Goal: Task Accomplishment & Management: Manage account settings

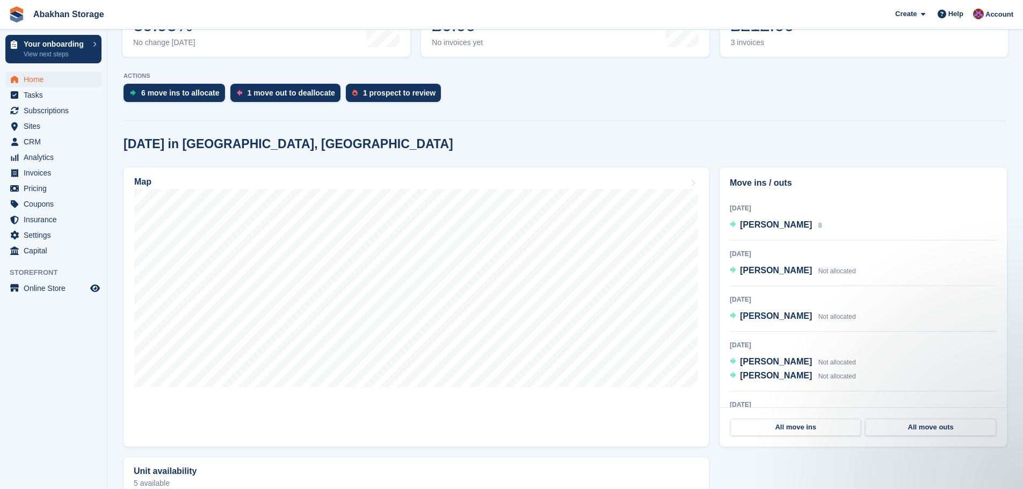
scroll to position [365, 0]
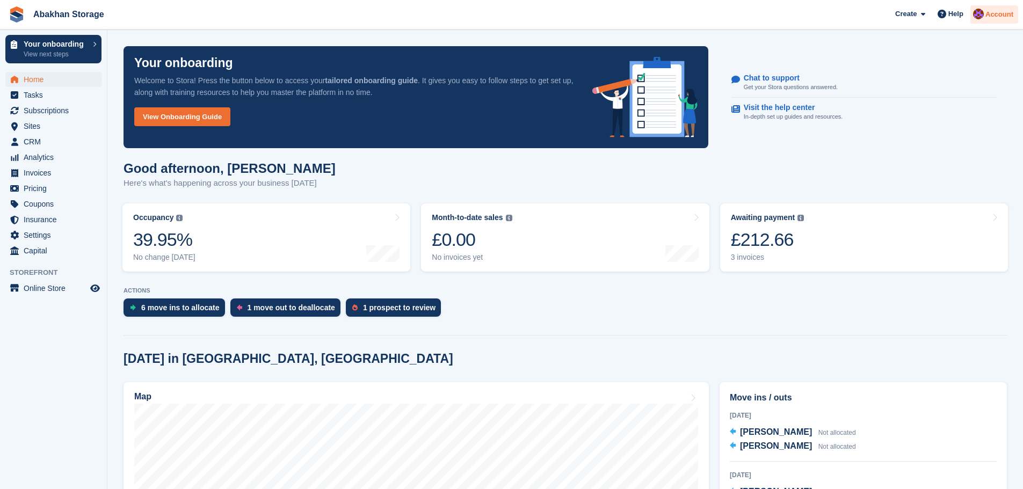
click at [995, 20] on div "Account" at bounding box center [994, 14] width 48 height 19
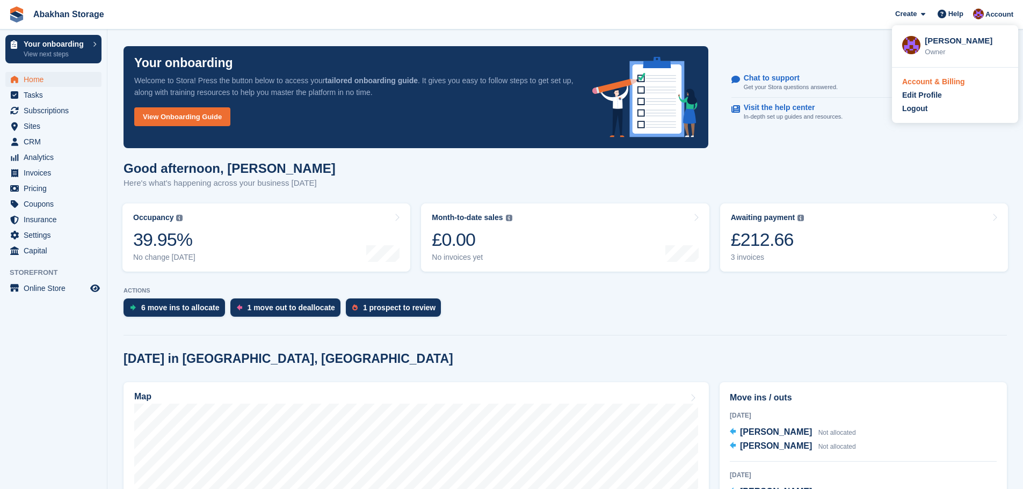
click at [961, 82] on div "Account & Billing" at bounding box center [933, 81] width 63 height 11
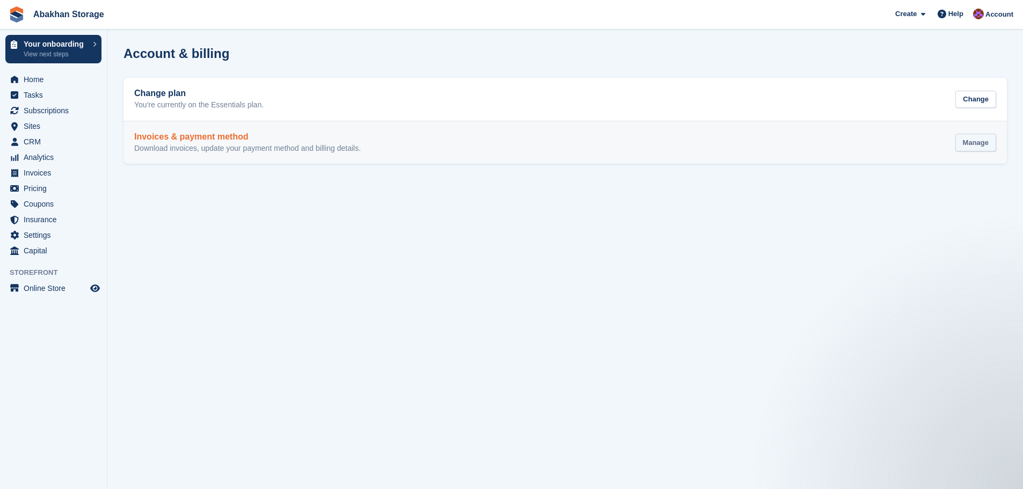
click at [978, 147] on div "Manage" at bounding box center [975, 143] width 41 height 18
